Goal: Task Accomplishment & Management: Complete application form

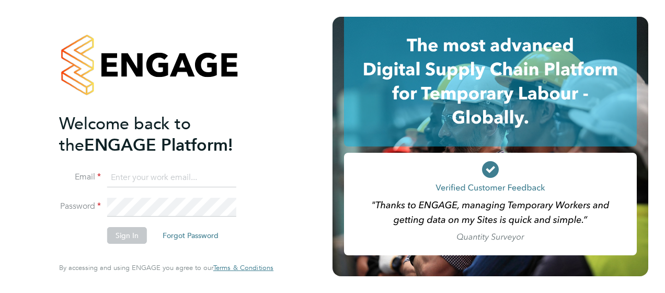
type input "josh.russell@vistry.co.uk"
click at [124, 234] on button "Sign In" at bounding box center [127, 235] width 40 height 17
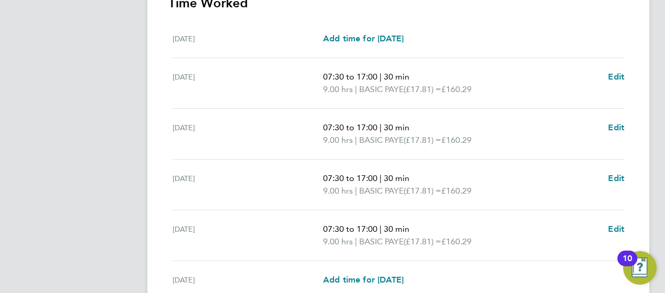
scroll to position [366, 0]
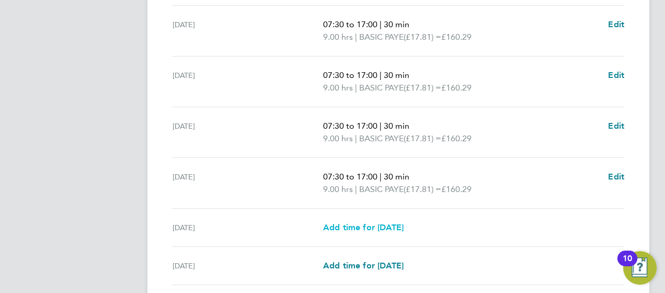
click at [368, 224] on span "Add time for [DATE]" at bounding box center [363, 227] width 81 height 10
select select "30"
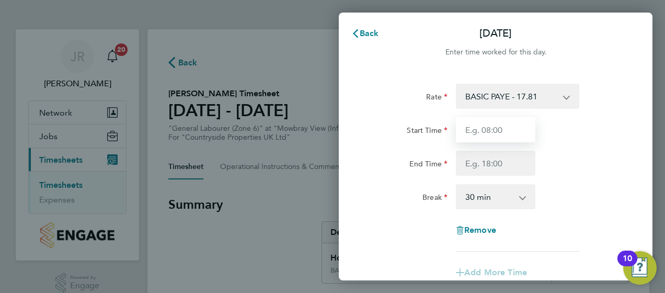
click at [513, 131] on input "Start Time" at bounding box center [495, 129] width 79 height 25
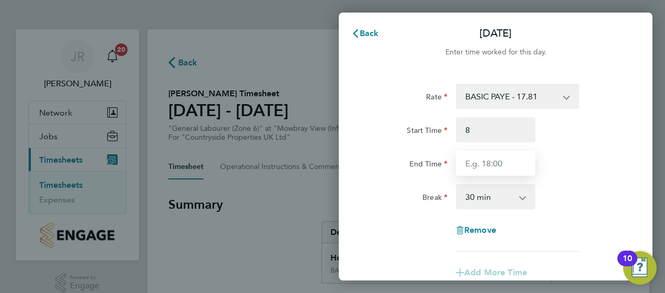
type input "08:00"
click at [501, 161] on input "End Time" at bounding box center [495, 163] width 79 height 25
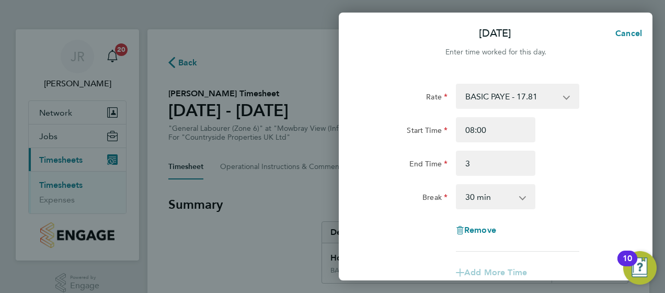
type input "03:00"
click at [577, 136] on div "Start Time 08:00" at bounding box center [496, 129] width 264 height 25
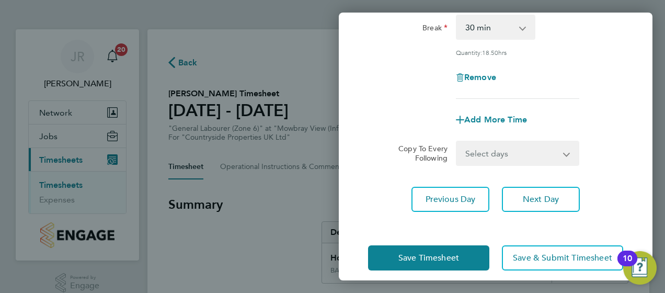
scroll to position [179, 0]
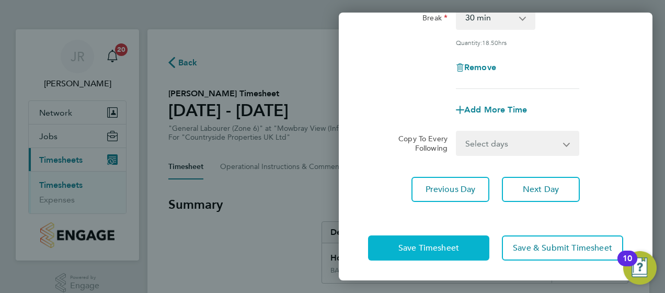
click at [434, 254] on button "Save Timesheet" at bounding box center [428, 247] width 121 height 25
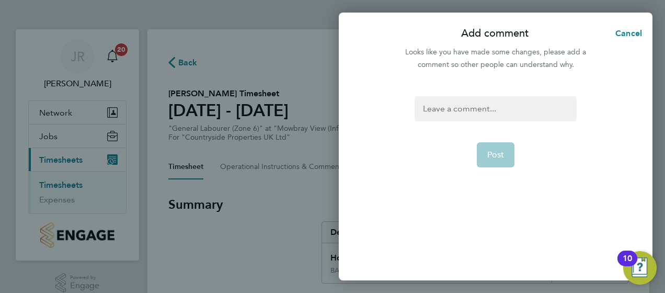
click at [465, 115] on div at bounding box center [496, 108] width 162 height 25
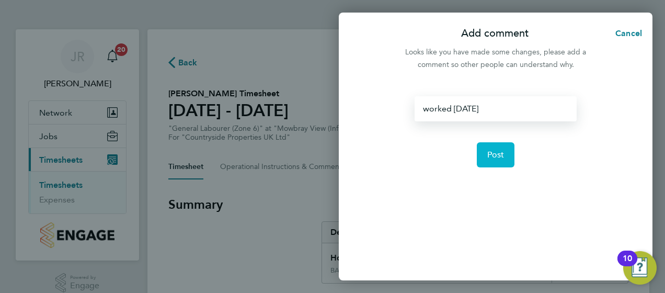
click at [496, 150] on span "Post" at bounding box center [495, 155] width 17 height 10
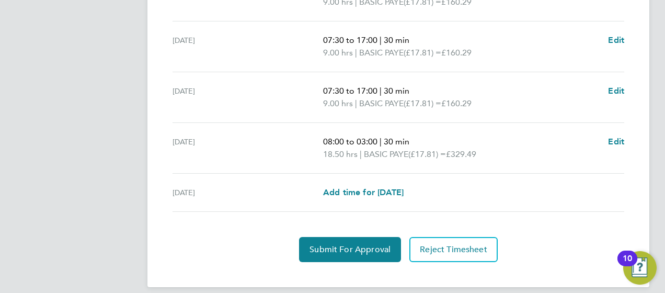
scroll to position [461, 0]
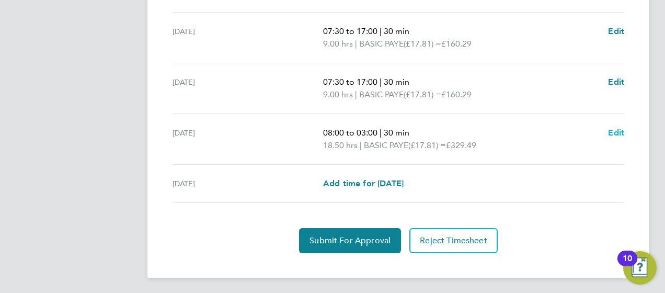
click at [618, 131] on span "Edit" at bounding box center [616, 133] width 16 height 10
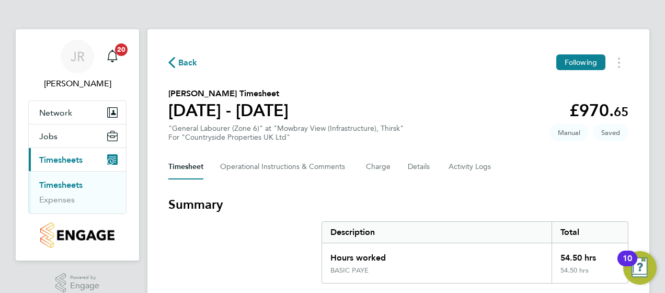
select select "30"
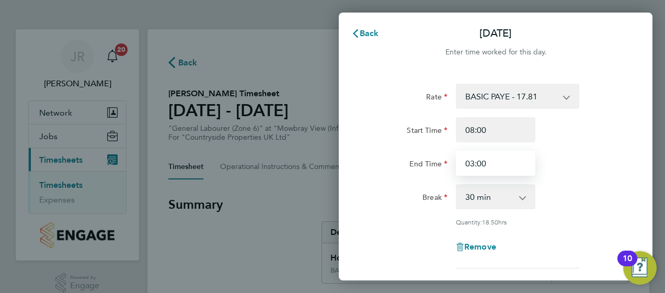
click at [497, 164] on input "03:00" at bounding box center [495, 163] width 79 height 25
type input "0"
click at [566, 161] on div "End Time 01:50" at bounding box center [496, 163] width 264 height 25
click at [485, 167] on input "01:50" at bounding box center [495, 163] width 79 height 25
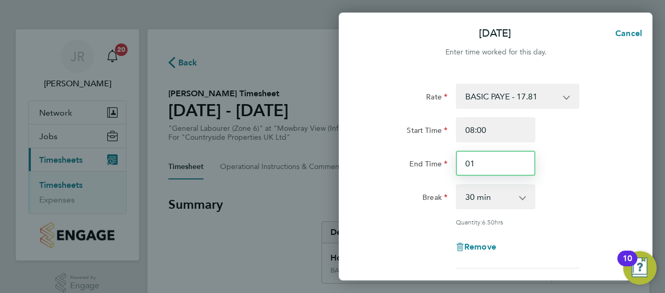
type input "0"
type input "15:00"
click at [573, 179] on div "Rate BASIC PAYE - 17.81 Start Time 08:00 End Time 15:00 Break 0 min 15 min 30 m…" at bounding box center [495, 176] width 255 height 185
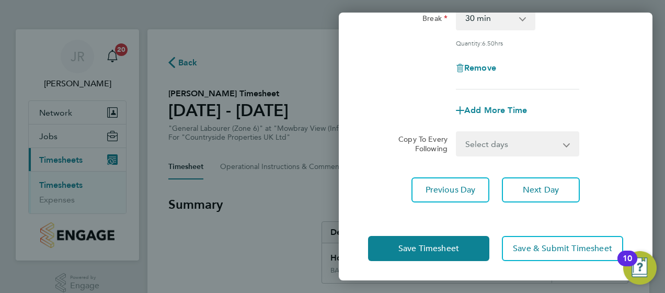
scroll to position [179, 0]
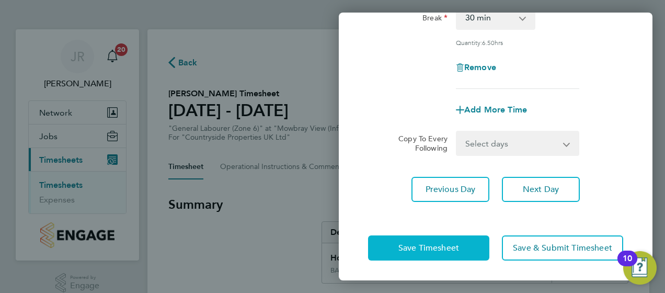
click at [452, 246] on span "Save Timesheet" at bounding box center [428, 248] width 61 height 10
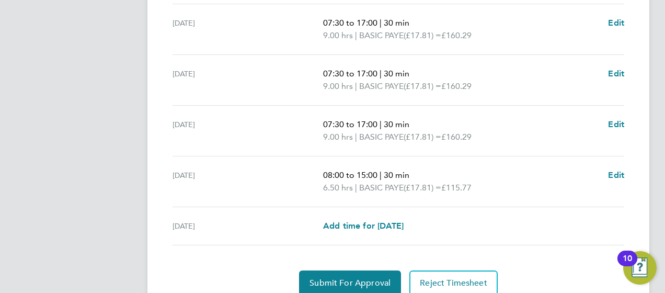
scroll to position [461, 0]
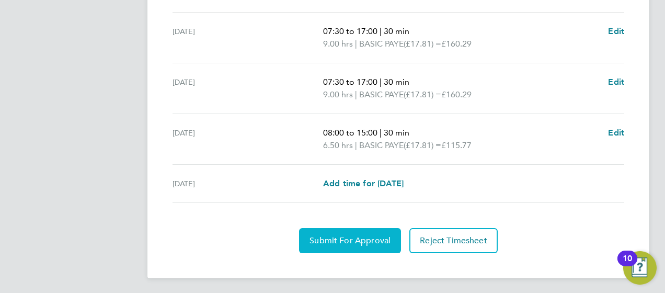
click at [371, 235] on span "Submit For Approval" at bounding box center [350, 240] width 81 height 10
click at [357, 235] on span "Approve Timesheet" at bounding box center [350, 240] width 77 height 10
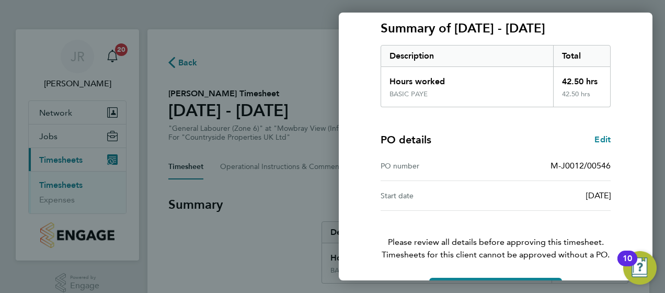
scroll to position [177, 0]
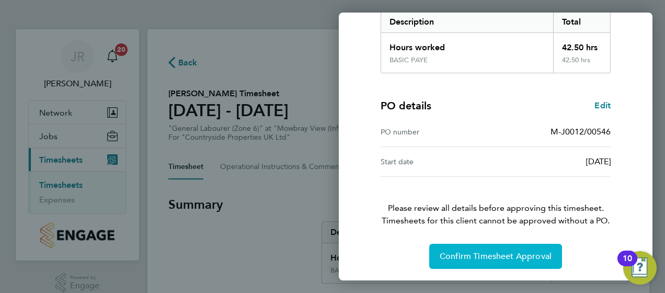
click at [481, 252] on span "Confirm Timesheet Approval" at bounding box center [496, 256] width 112 height 10
